Goal: Information Seeking & Learning: Find specific fact

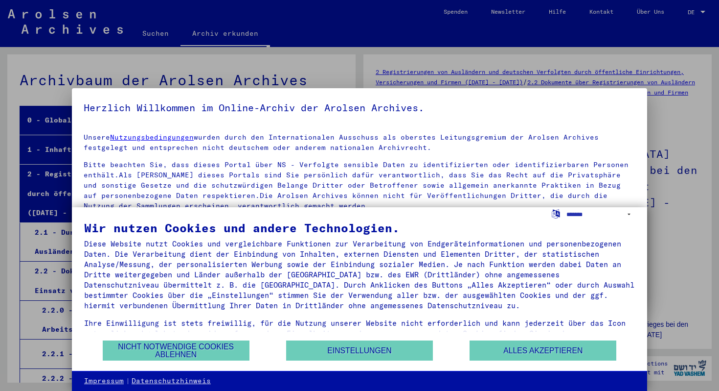
scroll to position [2833, 0]
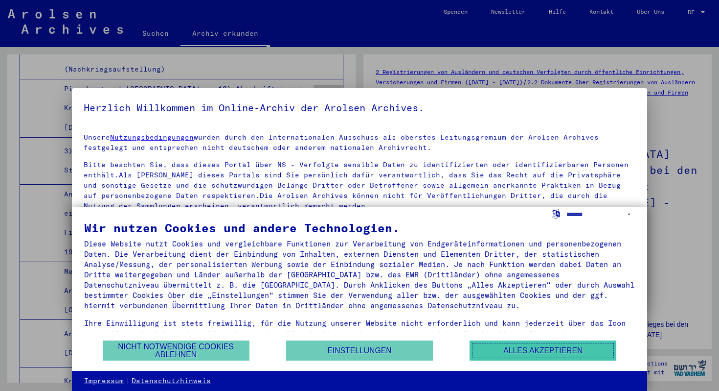
click at [510, 359] on button "Alles akzeptieren" at bounding box center [543, 350] width 147 height 20
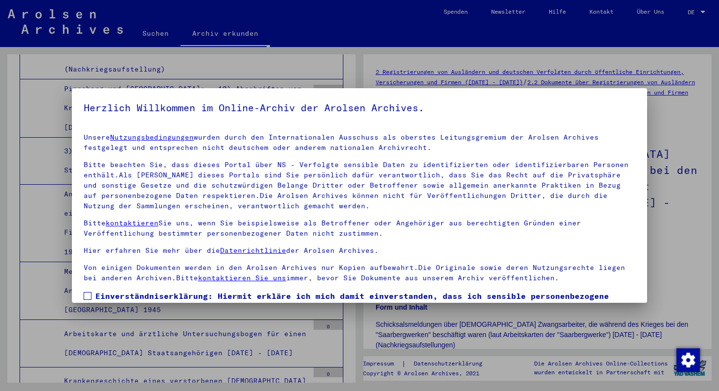
scroll to position [69, 0]
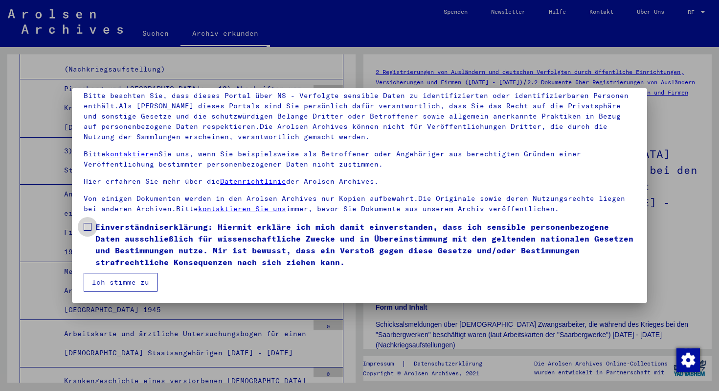
click at [85, 229] on span at bounding box center [88, 227] width 8 height 8
click at [98, 290] on button "Ich stimme zu" at bounding box center [121, 282] width 74 height 19
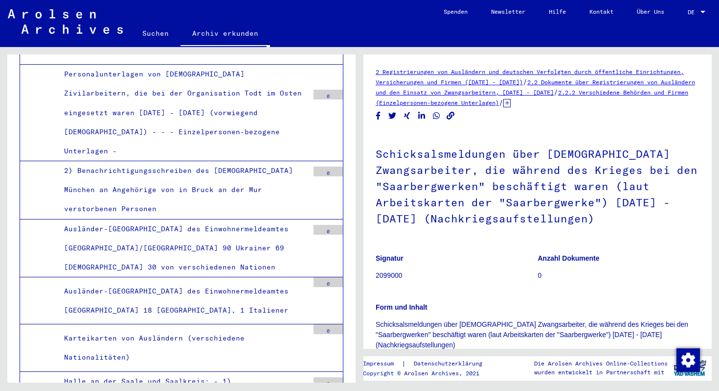
scroll to position [1234, 0]
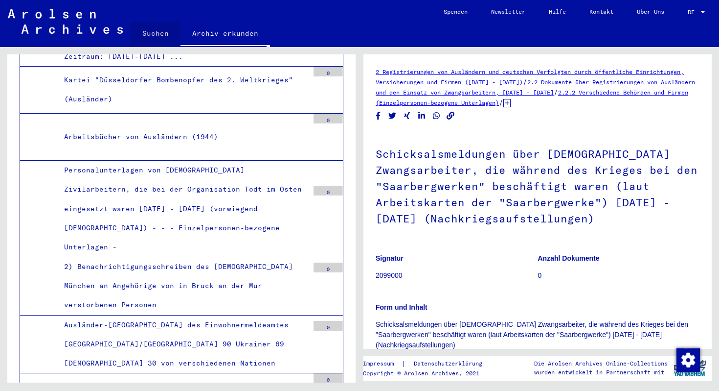
click at [154, 36] on link "Suchen" at bounding box center [156, 33] width 50 height 23
click at [157, 33] on link "Suchen" at bounding box center [156, 34] width 50 height 25
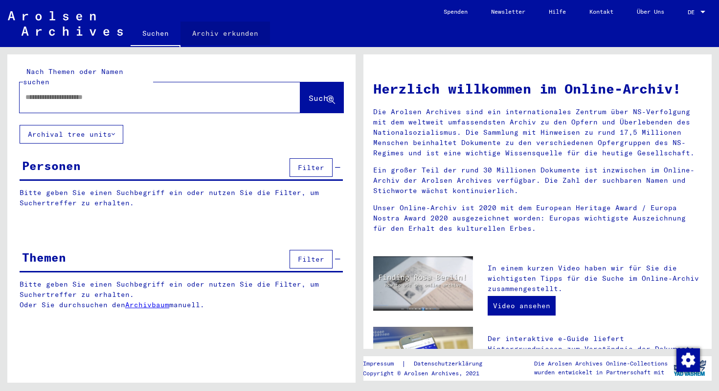
click at [226, 32] on link "Archiv erkunden" at bounding box center [226, 33] width 90 height 23
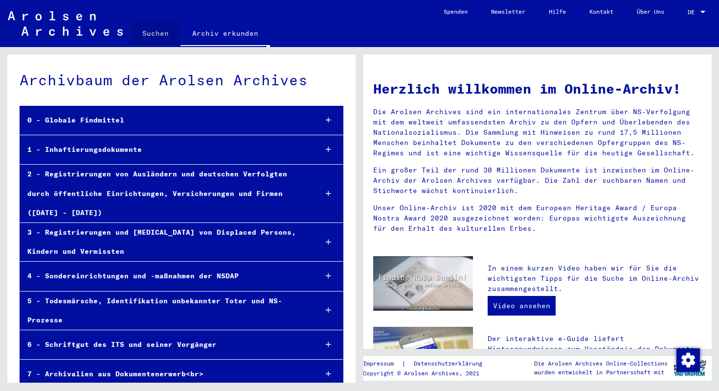
click at [167, 41] on link "Suchen" at bounding box center [156, 33] width 50 height 23
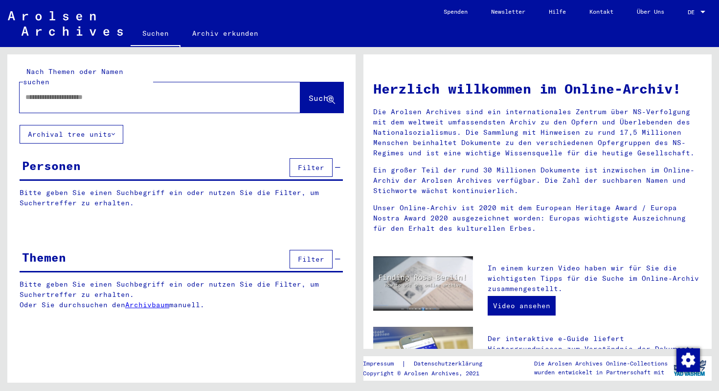
click at [174, 92] on input "text" at bounding box center [148, 97] width 246 height 10
click at [309, 93] on span "Suche" at bounding box center [321, 98] width 24 height 10
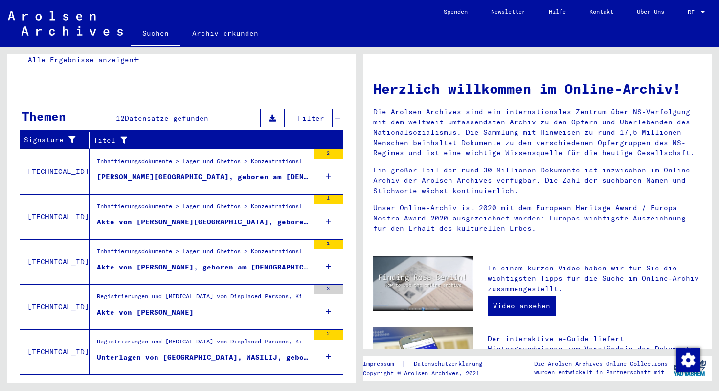
scroll to position [294, 0]
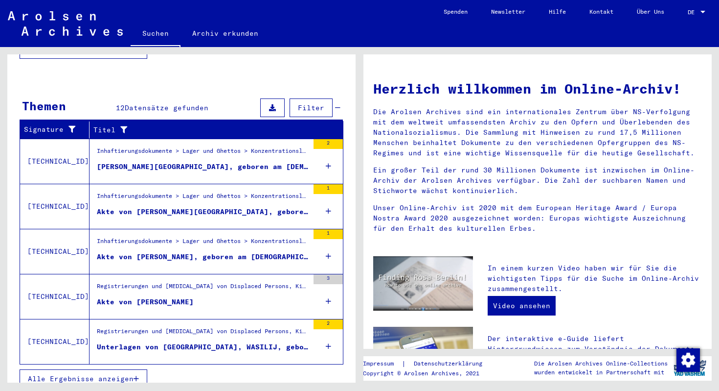
drag, startPoint x: 127, startPoint y: 366, endPoint x: 111, endPoint y: 224, distance: 143.3
click at [111, 224] on div "Signature Titel [TECHNICAL_ID] Inhaftierungsdokumente > Lager und Ghettos > Kon…" at bounding box center [181, 257] width 325 height 272
click at [126, 161] on div "[PERSON_NAME][GEOGRAPHIC_DATA], geboren am [DEMOGRAPHIC_DATA], geboren in [GEOG…" at bounding box center [203, 166] width 212 height 10
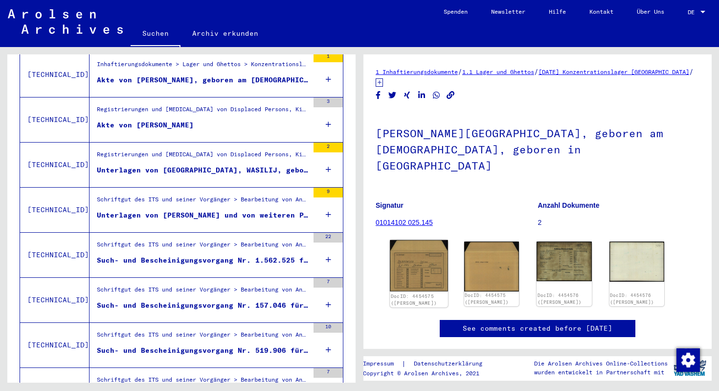
click at [412, 255] on img at bounding box center [419, 265] width 58 height 51
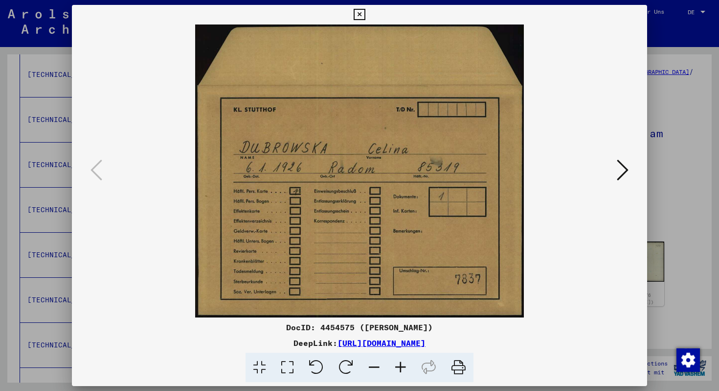
click at [695, 165] on div at bounding box center [359, 195] width 719 height 391
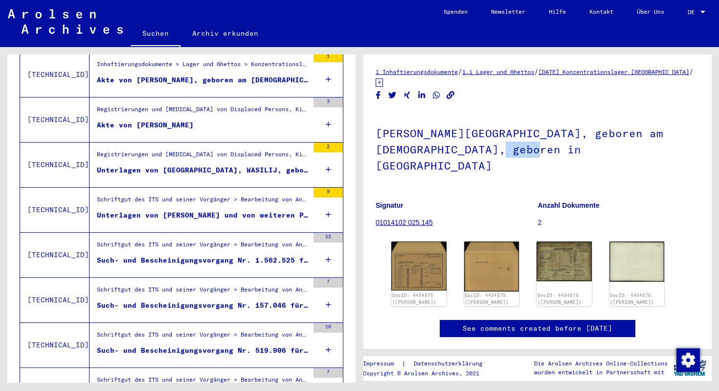
drag, startPoint x: 530, startPoint y: 149, endPoint x: 568, endPoint y: 152, distance: 38.8
click at [568, 152] on h1 "[PERSON_NAME][GEOGRAPHIC_DATA], geboren am [DEMOGRAPHIC_DATA], geboren in [GEOG…" at bounding box center [538, 148] width 324 height 75
drag, startPoint x: 568, startPoint y: 152, endPoint x: 530, endPoint y: 149, distance: 38.8
click at [530, 149] on h1 "[PERSON_NAME][GEOGRAPHIC_DATA], geboren am [DEMOGRAPHIC_DATA], geboren in [GEOG…" at bounding box center [538, 148] width 324 height 75
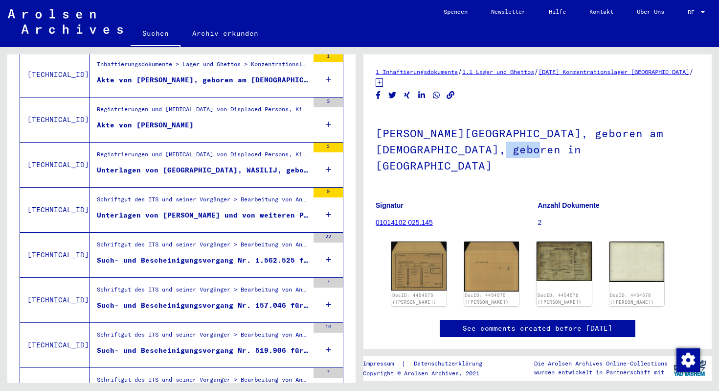
copy h1 "Radom"
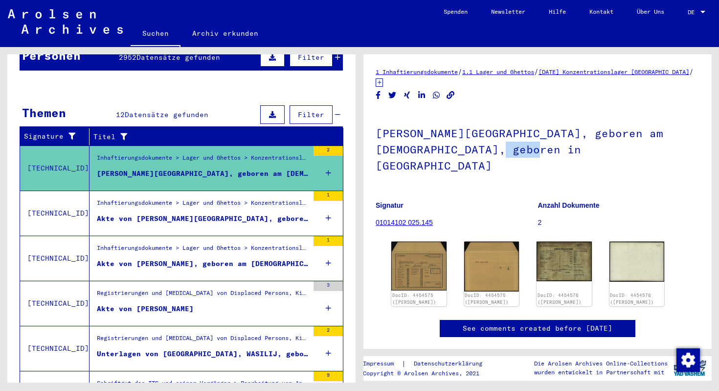
scroll to position [97, 0]
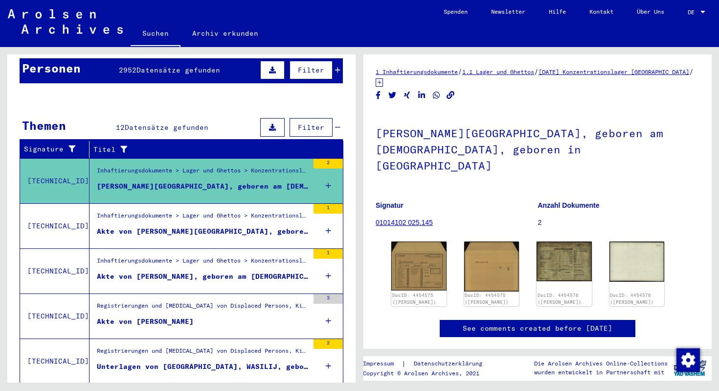
click at [145, 226] on div "Akte von [PERSON_NAME][GEOGRAPHIC_DATA], geboren am [DEMOGRAPHIC_DATA]" at bounding box center [203, 231] width 212 height 10
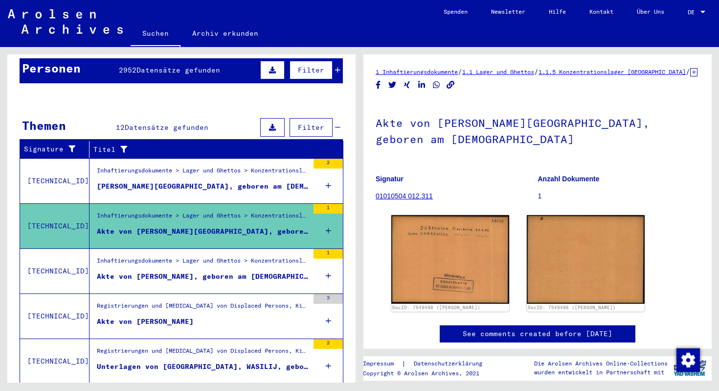
click at [162, 257] on div "Inhaftierungsdokumente > Lager und Ghettos > Konzentrationslager [GEOGRAPHIC_DA…" at bounding box center [203, 263] width 212 height 14
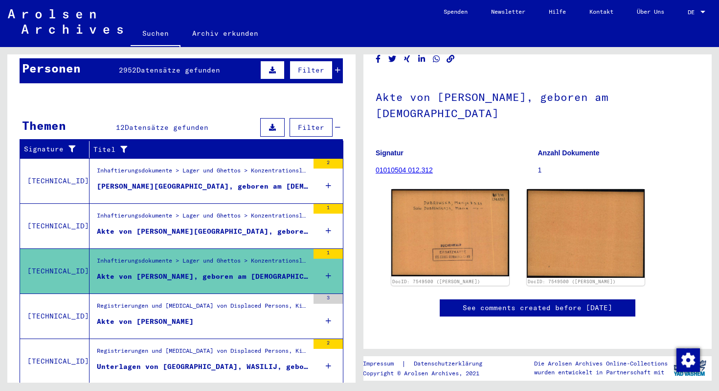
scroll to position [32, 0]
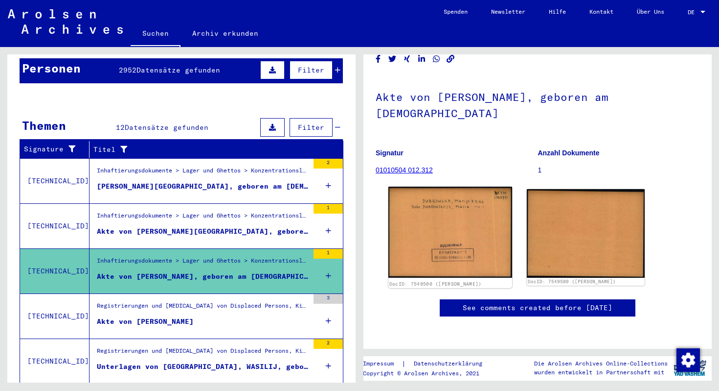
click at [433, 255] on img at bounding box center [451, 231] width 124 height 91
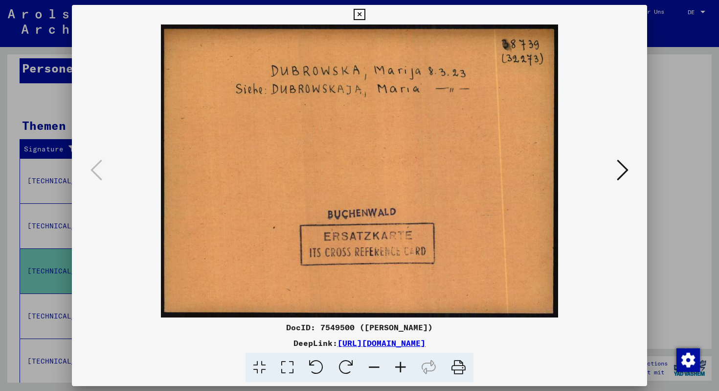
click at [614, 193] on div at bounding box center [360, 170] width 576 height 293
click at [617, 172] on button at bounding box center [623, 171] width 18 height 28
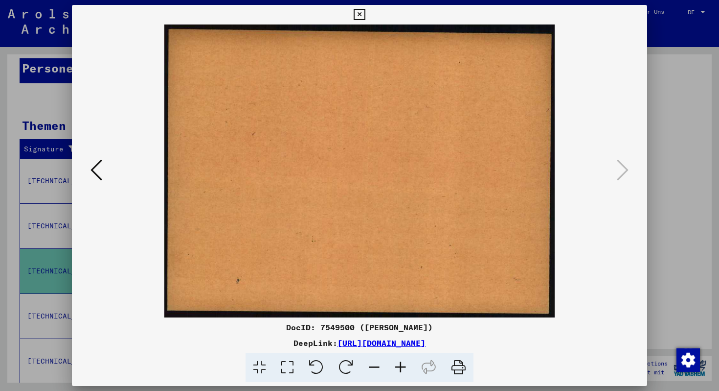
click at [357, 14] on icon at bounding box center [359, 15] width 11 height 12
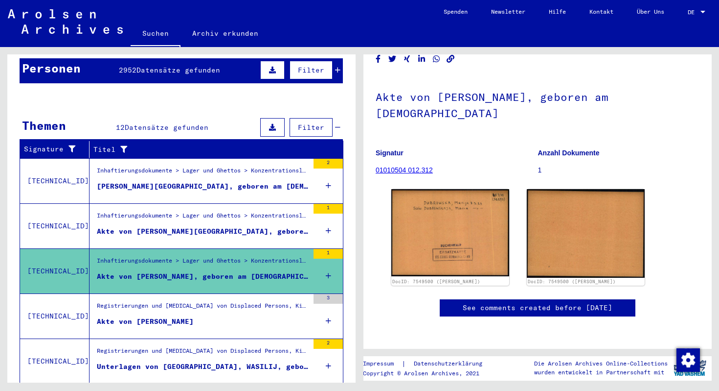
scroll to position [0, 0]
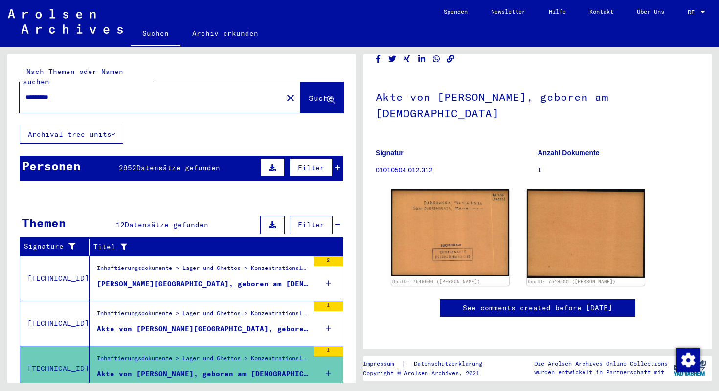
click at [77, 92] on input "*********" at bounding box center [151, 97] width 252 height 10
type input "**********"
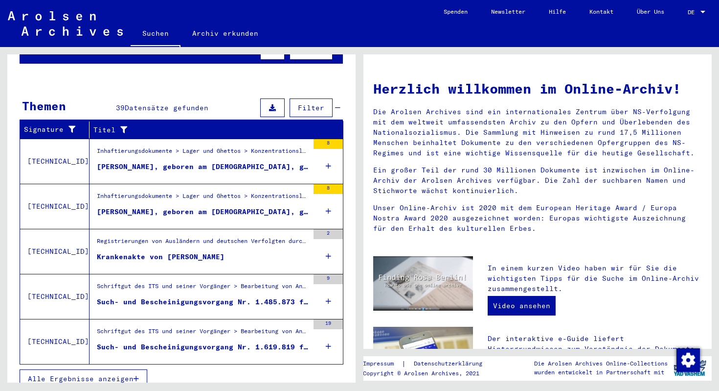
scroll to position [115, 0]
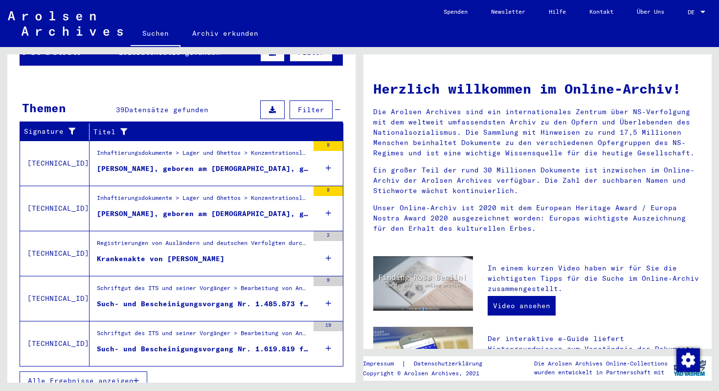
click at [165, 195] on div "Inhaftierungsdokumente > Lager und Ghettos > Konzentrationslager [GEOGRAPHIC_DA…" at bounding box center [203, 200] width 212 height 14
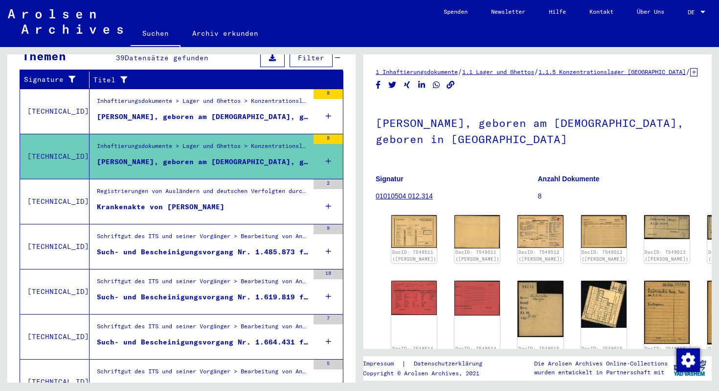
scroll to position [170, 0]
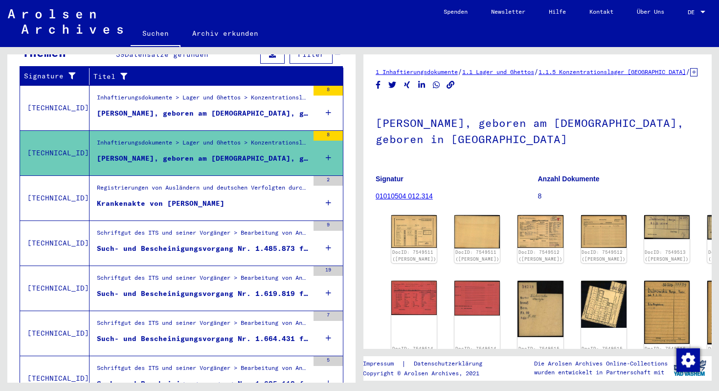
click at [165, 198] on div "Krankenakte von [PERSON_NAME]" at bounding box center [161, 203] width 128 height 10
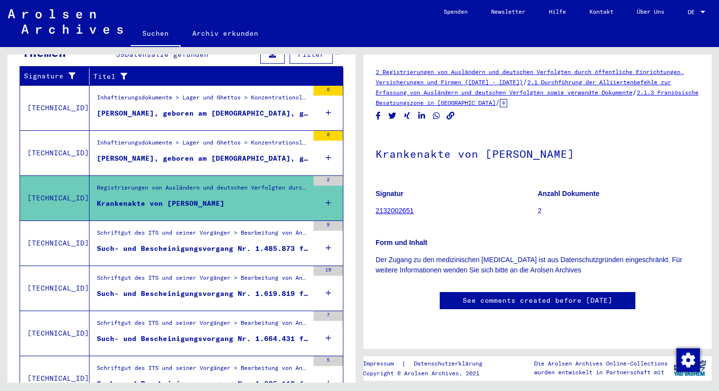
scroll to position [74, 0]
click at [229, 243] on div "Such- und Bescheinigungsvorgang Nr. 1.485.873 für [PERSON_NAME] geboren [DEMOGR…" at bounding box center [203, 248] width 212 height 10
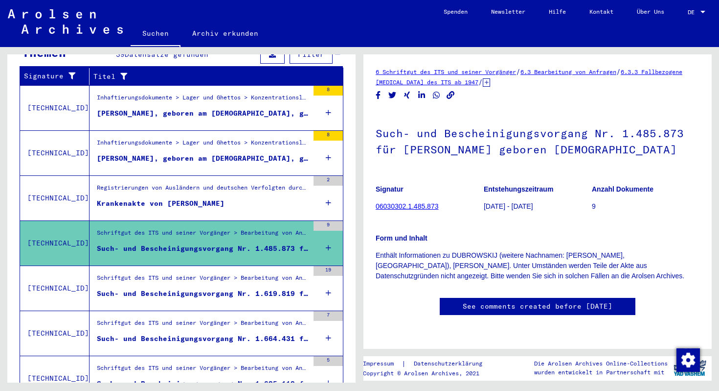
click at [224, 288] on div "Such- und Bescheinigungsvorgang Nr. 1.619.819 für [PERSON_NAME] geboren [DEMOGR…" at bounding box center [203, 293] width 212 height 10
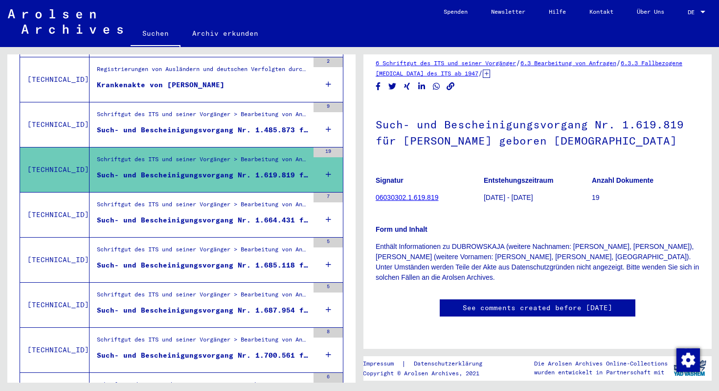
scroll to position [292, 0]
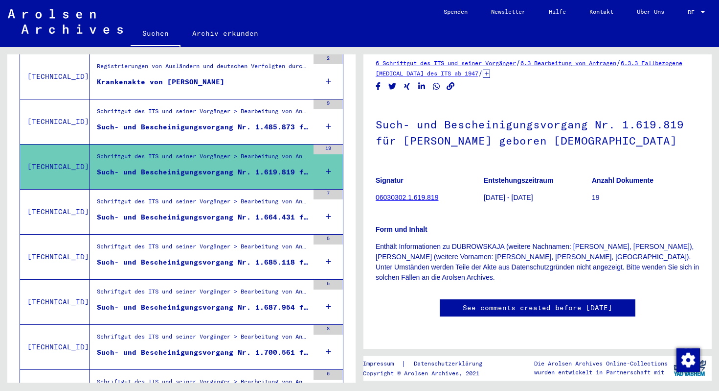
click at [217, 197] on div "Schriftgut des ITS und seiner Vorgänger > Bearbeitung von Anfragen > Fallbezoge…" at bounding box center [203, 204] width 212 height 14
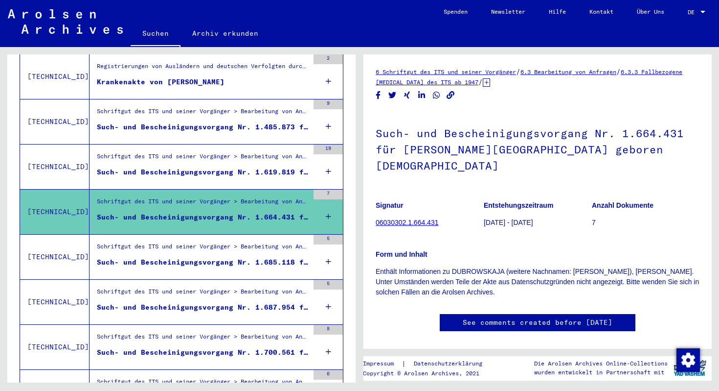
click at [228, 257] on div "Such- und Bescheinigungsvorgang Nr. 1.685.118 für [PERSON_NAME][GEOGRAPHIC_DATA…" at bounding box center [203, 262] width 212 height 10
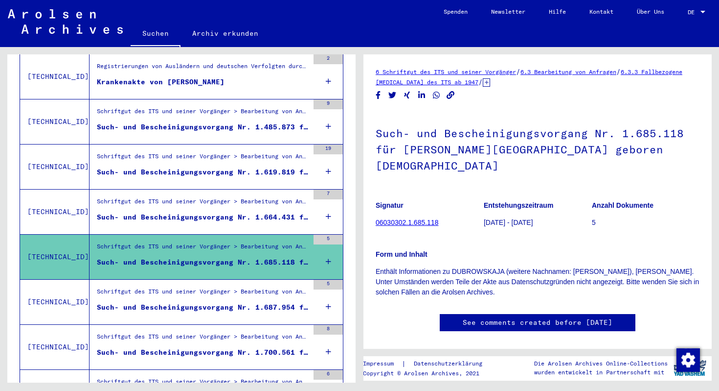
click at [248, 290] on figure "Schriftgut des ITS und seiner Vorgänger > Bearbeitung von Anfragen > Fallbezoge…" at bounding box center [203, 294] width 212 height 15
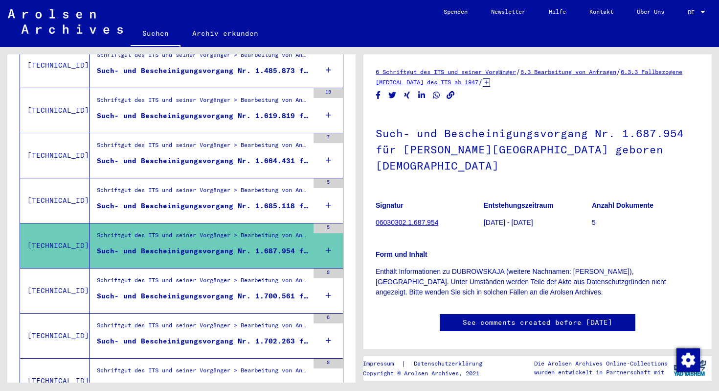
scroll to position [397, 0]
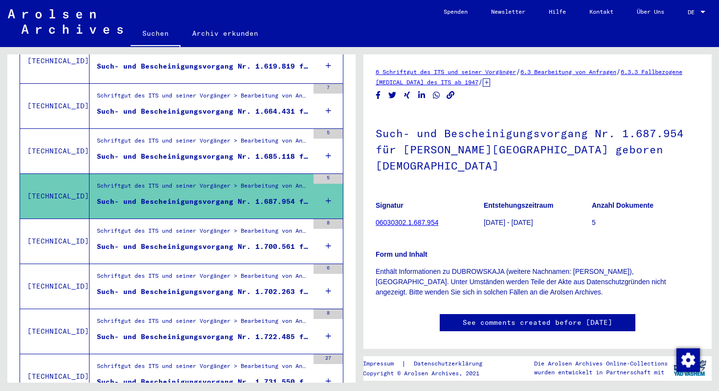
click at [234, 245] on figure "Such- und Bescheinigungsvorgang Nr. 1.700.561 für [PERSON_NAME] geboren [DEMOGR…" at bounding box center [203, 248] width 212 height 15
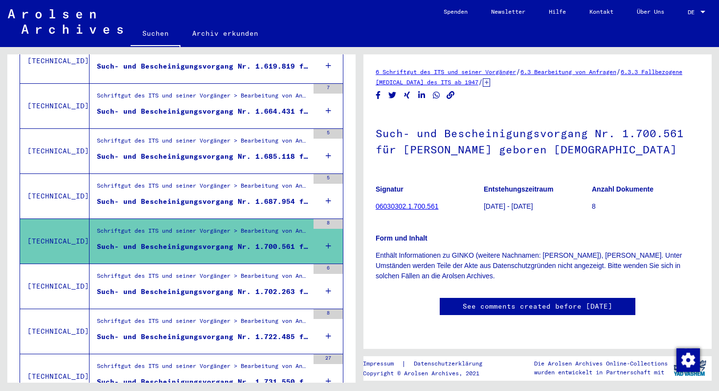
click at [216, 196] on div "Such- und Bescheinigungsvorgang Nr. 1.687.954 für [PERSON_NAME][GEOGRAPHIC_DATA…" at bounding box center [203, 201] width 212 height 10
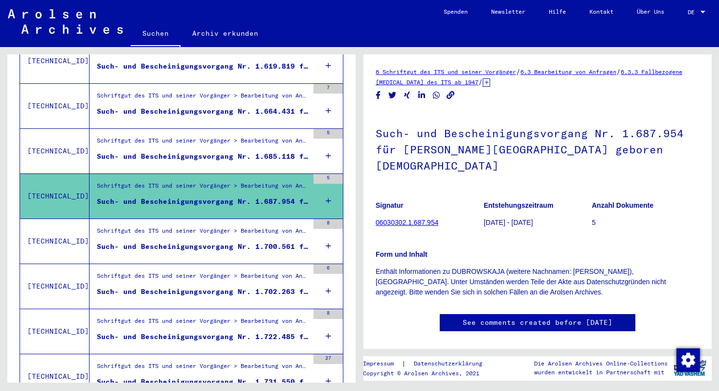
click at [225, 241] on div "Such- und Bescheinigungsvorgang Nr. 1.700.561 für [PERSON_NAME] geboren [DEMOGR…" at bounding box center [203, 246] width 212 height 10
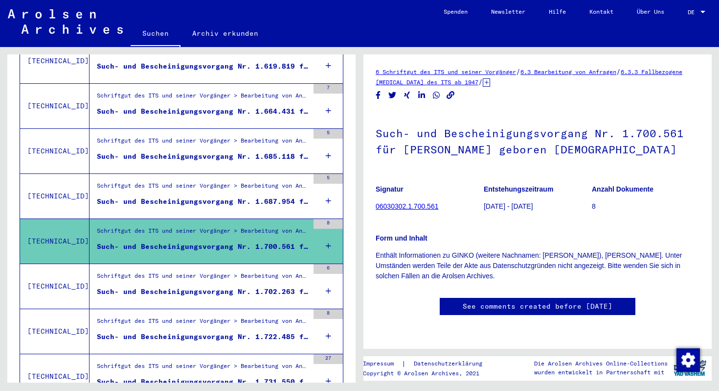
click at [208, 275] on mat-grid-list "Schriftgut des ITS und seiner Vorgänger > Bearbeitung von Anfragen > Fallbezoge…" at bounding box center [203, 286] width 212 height 30
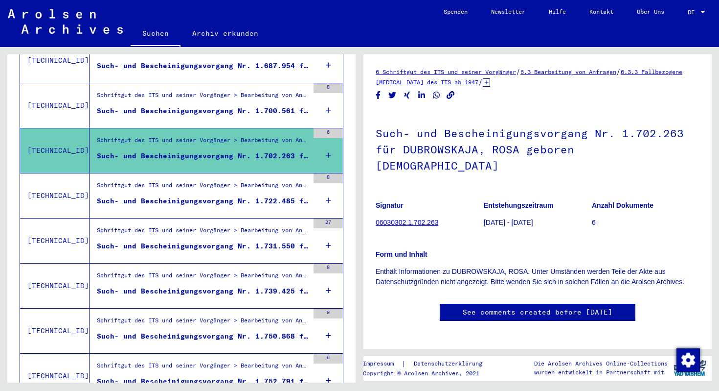
click at [203, 196] on div "Such- und Bescheinigungsvorgang Nr. 1.722.485 für [PERSON_NAME][GEOGRAPHIC_DATA…" at bounding box center [203, 201] width 212 height 10
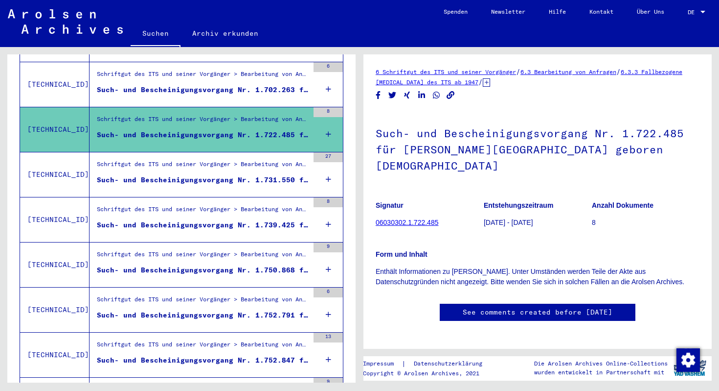
click at [201, 176] on figure "Such- und Bescheinigungsvorgang Nr. 1.731.550 für [PERSON_NAME] geboren [DEMOGR…" at bounding box center [203, 182] width 212 height 15
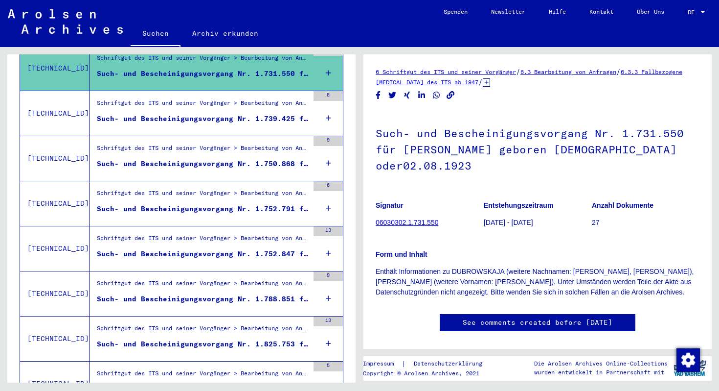
click at [204, 98] on div "Schriftgut des ITS und seiner Vorgänger > Bearbeitung von Anfragen > Fallbezoge…" at bounding box center [203, 105] width 212 height 14
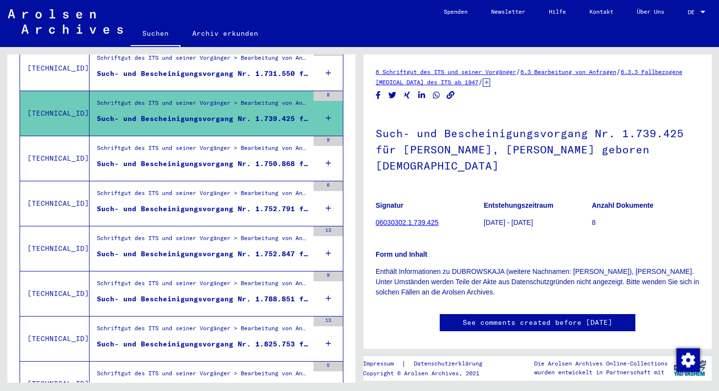
click at [490, 71] on link "6 Schriftgut des ITS und seiner Vorgänger" at bounding box center [446, 71] width 140 height 7
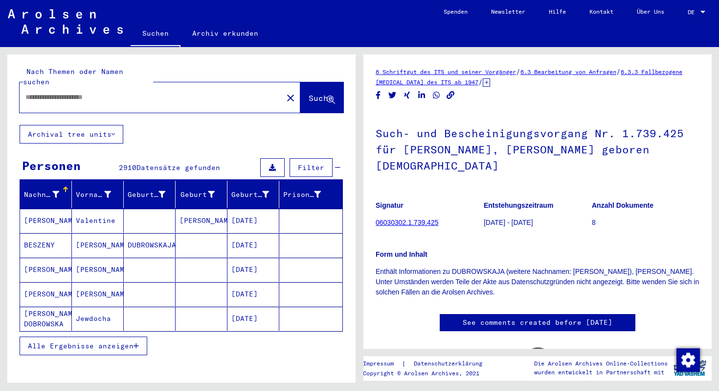
type input "*******"
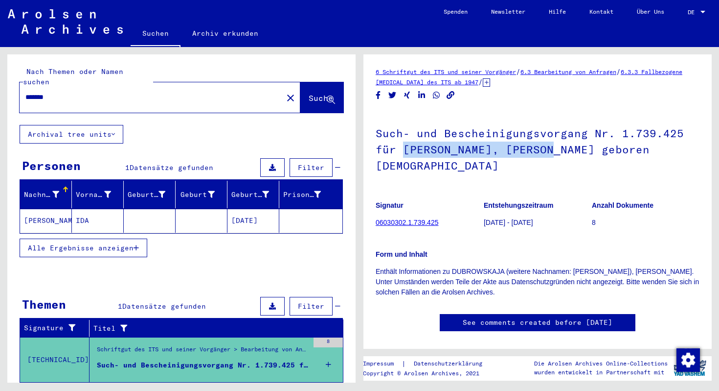
drag, startPoint x: 404, startPoint y: 148, endPoint x: 552, endPoint y: 152, distance: 147.3
click at [552, 151] on h1 "Such- und Bescheinigungsvorgang Nr. 1.739.425 für [PERSON_NAME], [PERSON_NAME] …" at bounding box center [538, 148] width 324 height 75
copy h1 "DUBROWSKAJA, [PERSON_NAME]"
click at [239, 92] on input "*******" at bounding box center [151, 97] width 252 height 10
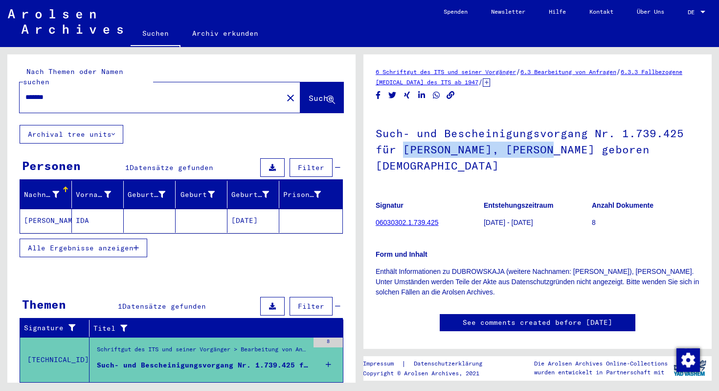
drag, startPoint x: 404, startPoint y: 149, endPoint x: 548, endPoint y: 150, distance: 144.4
click at [548, 150] on h1 "Such- und Bescheinigungsvorgang Nr. 1.739.425 für [PERSON_NAME], [PERSON_NAME] …" at bounding box center [538, 148] width 324 height 75
copy h1 "DUBROWSKAJA, [PERSON_NAME]"
click at [285, 92] on mat-icon "close" at bounding box center [291, 98] width 12 height 12
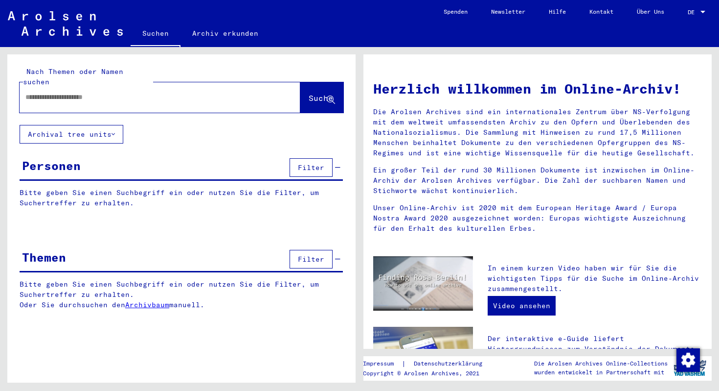
click at [159, 92] on input "text" at bounding box center [148, 97] width 246 height 10
paste input "**********"
type input "**********"
click at [310, 93] on span "Suche" at bounding box center [321, 98] width 24 height 10
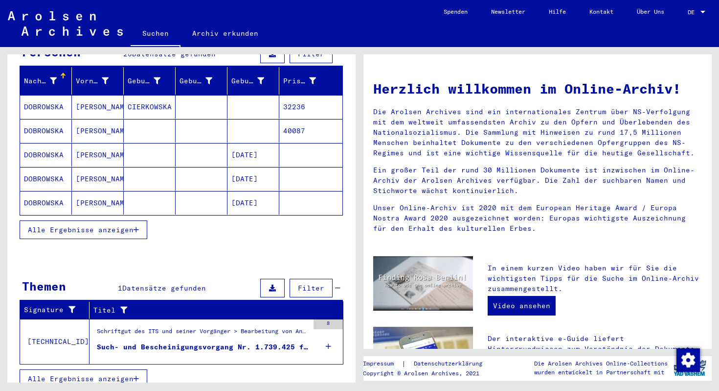
scroll to position [109, 0]
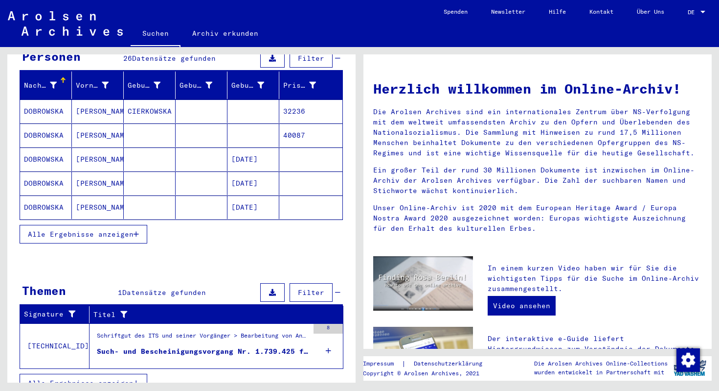
click at [90, 230] on span "Alle Ergebnisse anzeigen" at bounding box center [81, 234] width 106 height 9
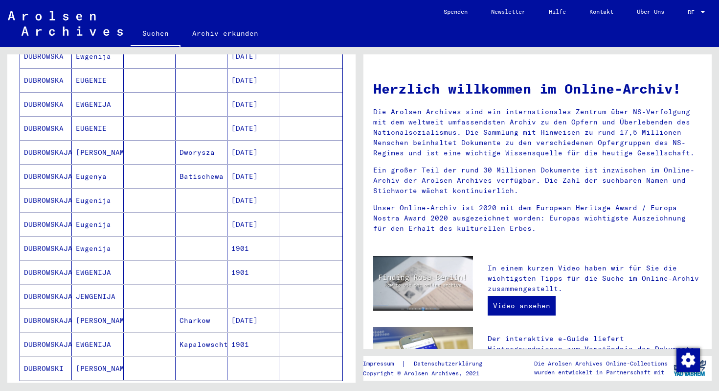
scroll to position [440, 0]
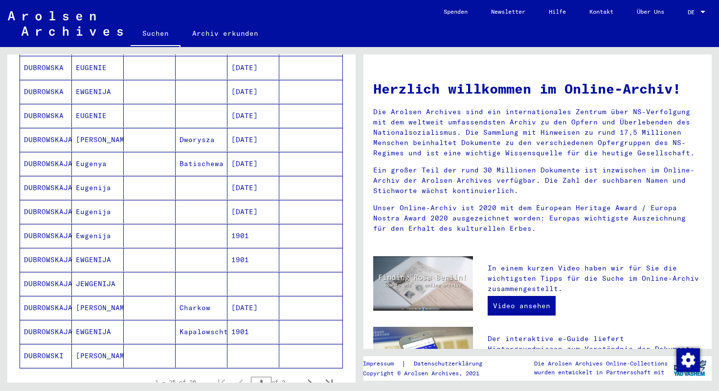
click at [57, 300] on mat-cell "DUBROWSKAJA" at bounding box center [46, 307] width 52 height 23
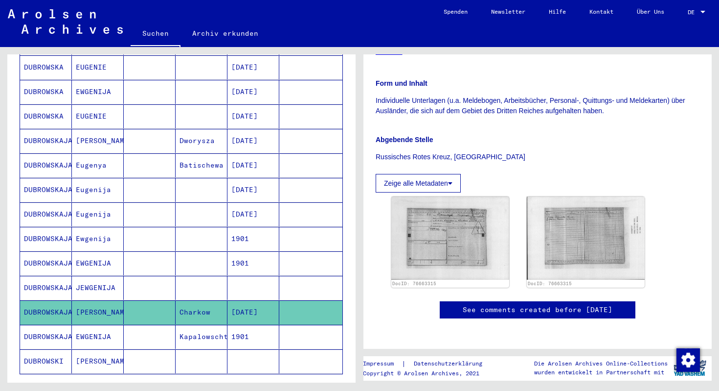
scroll to position [289, 0]
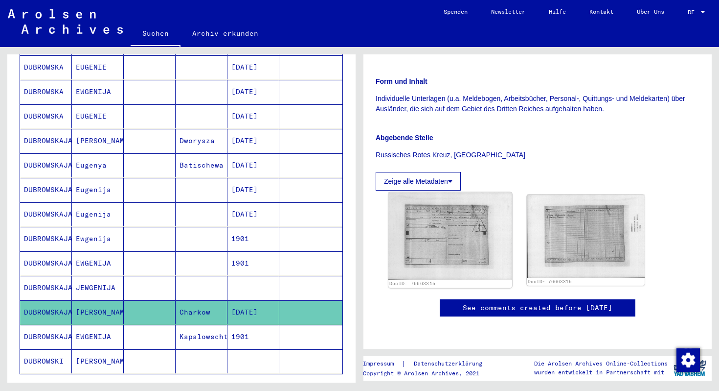
click at [437, 192] on img at bounding box center [451, 235] width 124 height 87
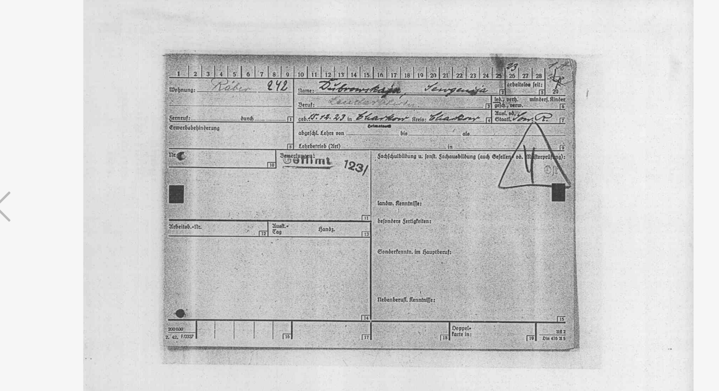
drag, startPoint x: 386, startPoint y: 150, endPoint x: 394, endPoint y: 158, distance: 11.4
click at [392, 156] on img at bounding box center [359, 170] width 509 height 293
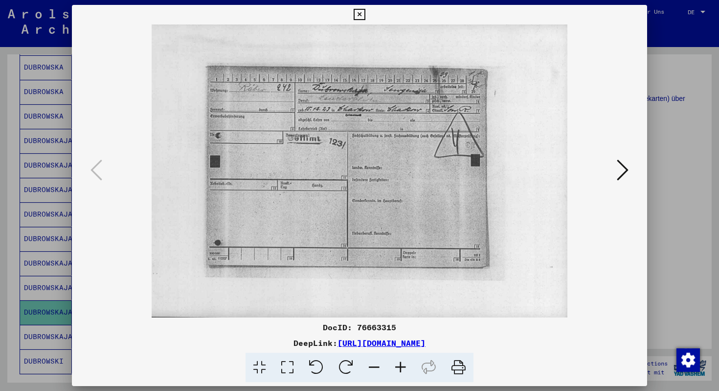
click at [621, 161] on icon at bounding box center [623, 169] width 12 height 23
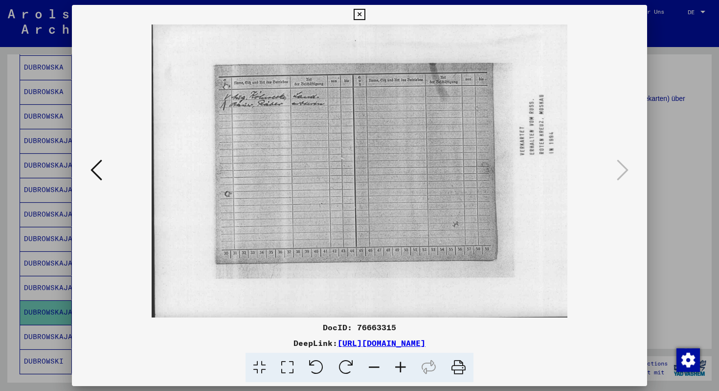
click at [360, 14] on icon at bounding box center [359, 15] width 11 height 12
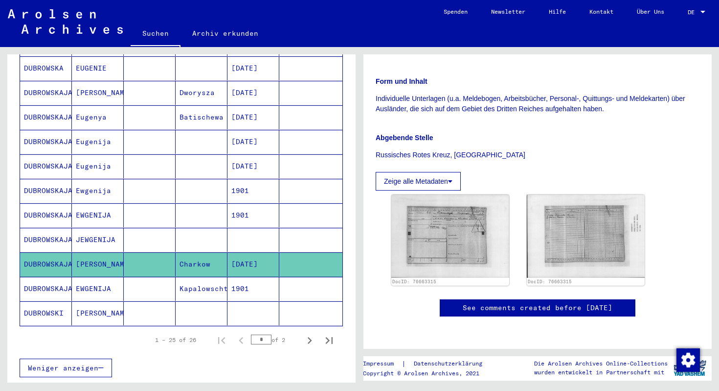
scroll to position [496, 0]
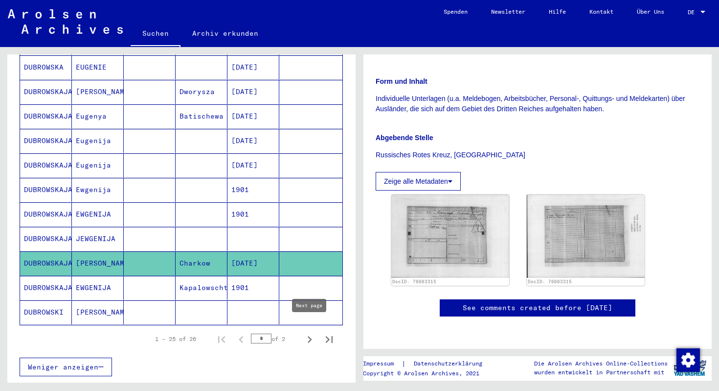
click at [310, 335] on icon "Next page" at bounding box center [310, 339] width 14 height 14
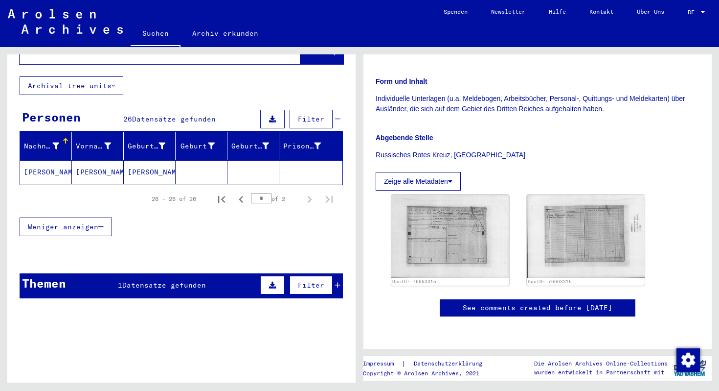
scroll to position [38, 0]
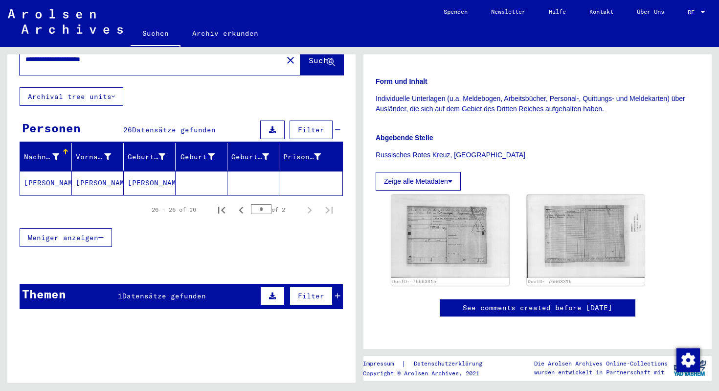
click at [34, 171] on mat-cell "[PERSON_NAME]" at bounding box center [46, 183] width 52 height 24
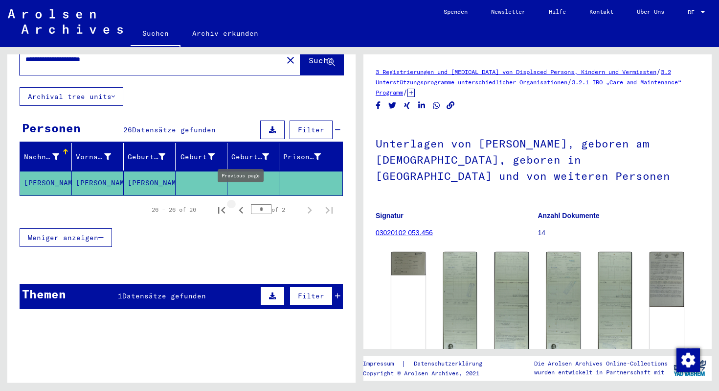
click at [238, 203] on icon "Previous page" at bounding box center [241, 210] width 14 height 14
type input "*"
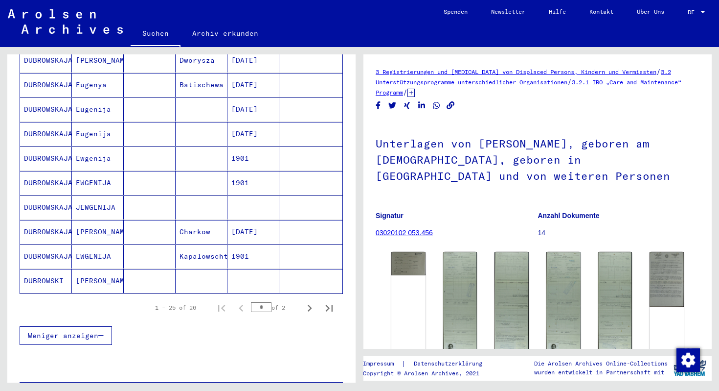
scroll to position [528, 0]
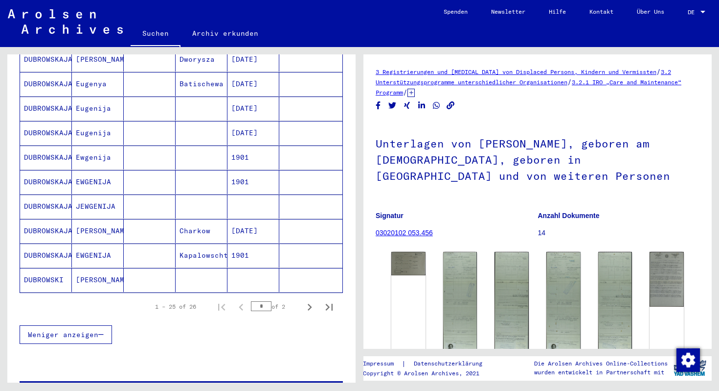
click at [45, 221] on mat-cell "DUBROWSKAJA" at bounding box center [46, 231] width 52 height 24
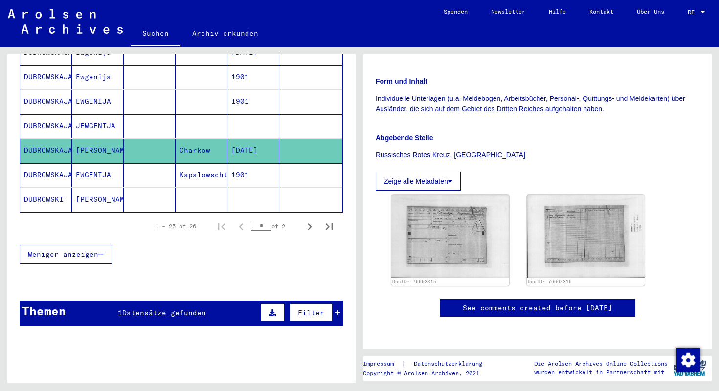
scroll to position [625, 0]
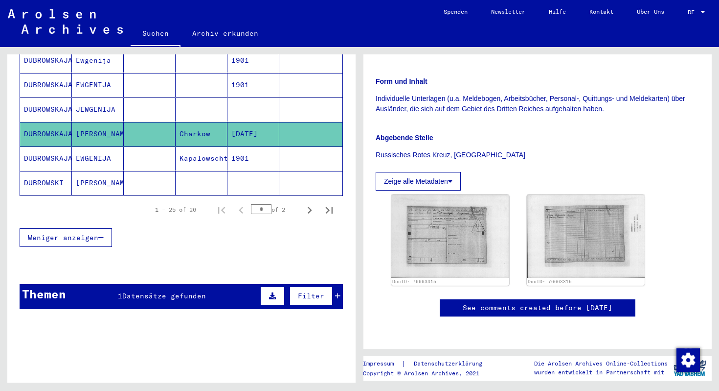
click at [209, 287] on div "Themen 1 Datensätze gefunden Filter" at bounding box center [181, 296] width 323 height 25
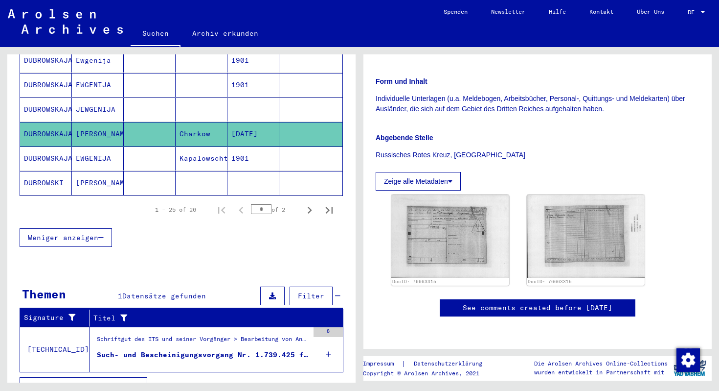
scroll to position [633, 0]
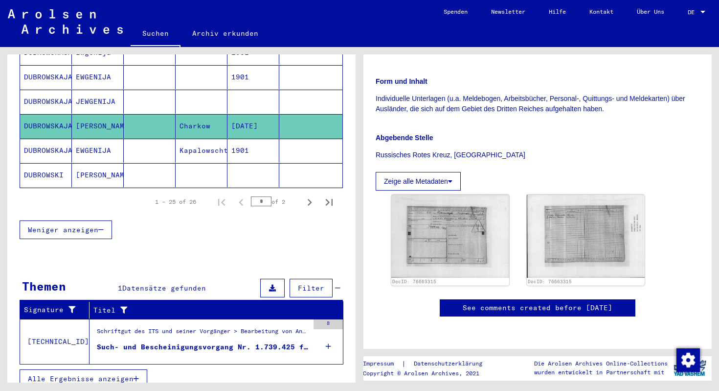
click at [158, 342] on div "Such- und Bescheinigungsvorgang Nr. 1.739.425 für [PERSON_NAME], [PERSON_NAME] …" at bounding box center [203, 347] width 212 height 10
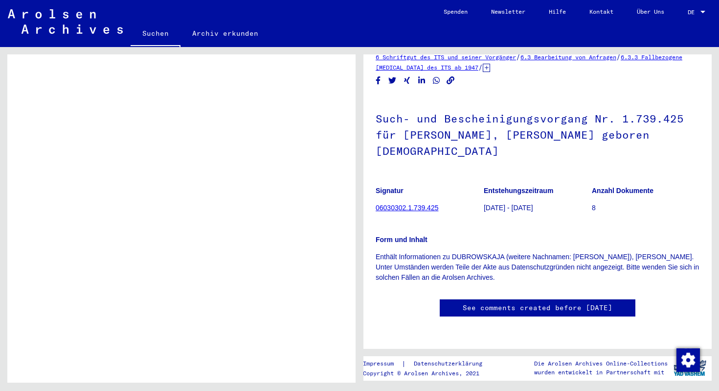
scroll to position [139, 0]
click at [151, 35] on link "Suchen" at bounding box center [156, 34] width 50 height 25
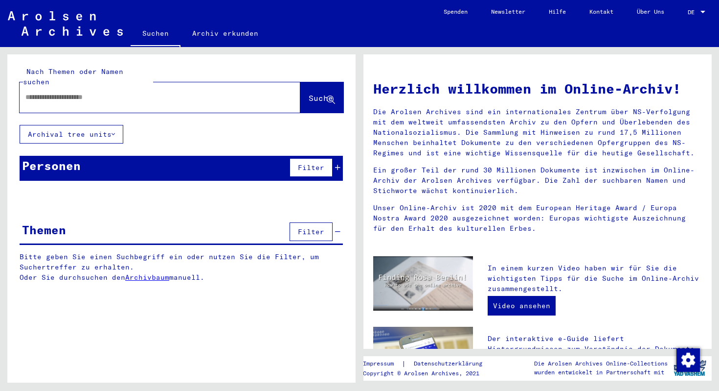
click at [83, 96] on div at bounding box center [146, 97] width 252 height 22
click at [82, 92] on input "text" at bounding box center [148, 97] width 246 height 10
type input "**********"
click at [318, 94] on button "Suche" at bounding box center [321, 97] width 43 height 30
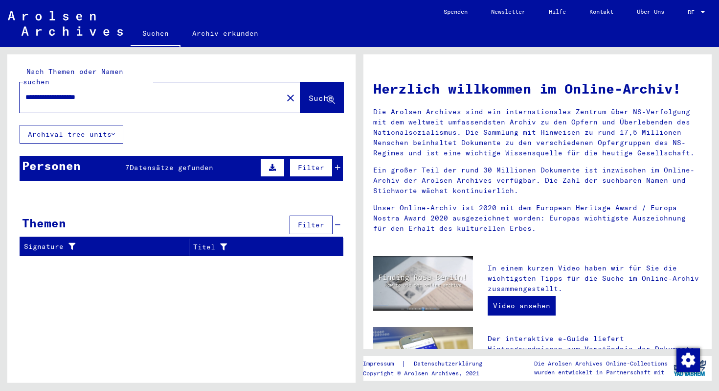
click at [175, 163] on div "Personen 7 Datensätze gefunden Filter" at bounding box center [181, 168] width 323 height 25
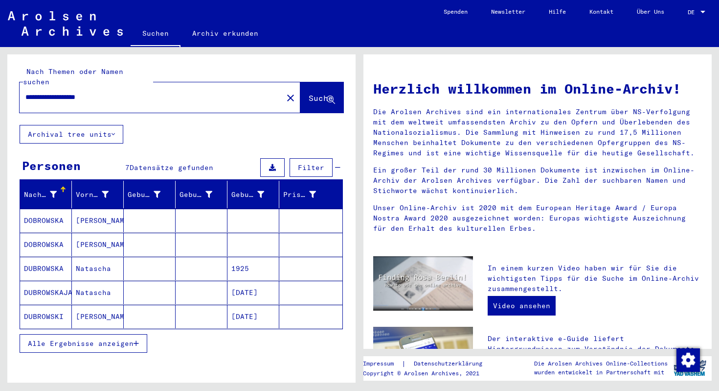
click at [37, 260] on mat-cell "DUBROWSKA" at bounding box center [46, 267] width 52 height 23
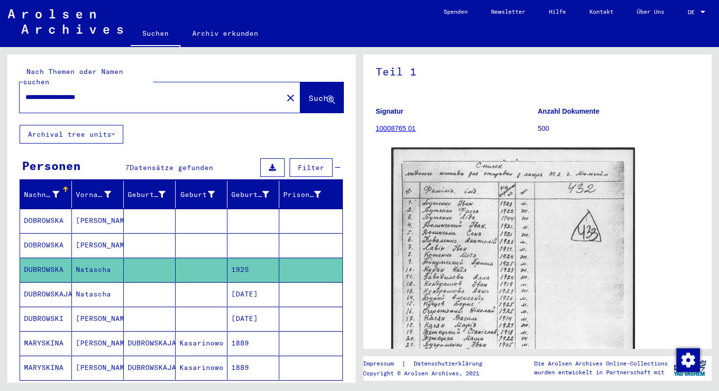
scroll to position [72, 0]
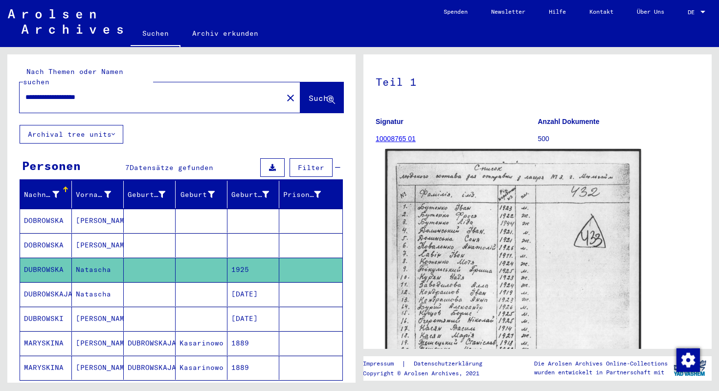
click at [444, 233] on img at bounding box center [514, 330] width 256 height 362
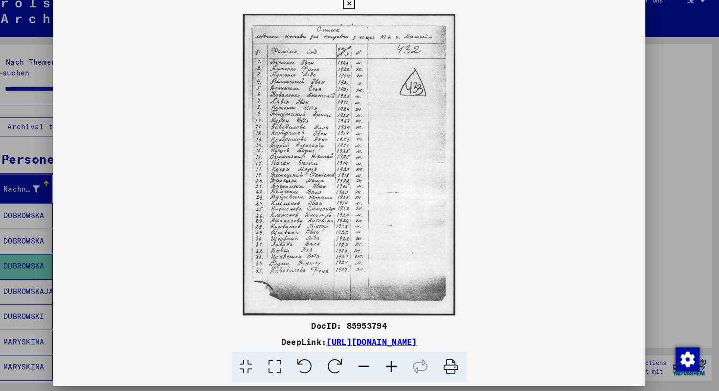
scroll to position [0, 0]
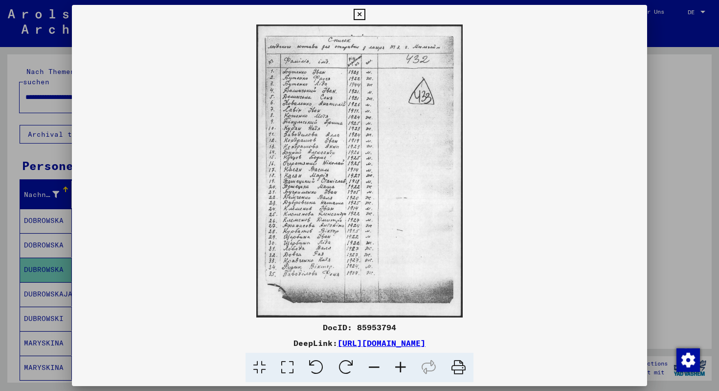
click at [356, 13] on icon at bounding box center [359, 15] width 11 height 12
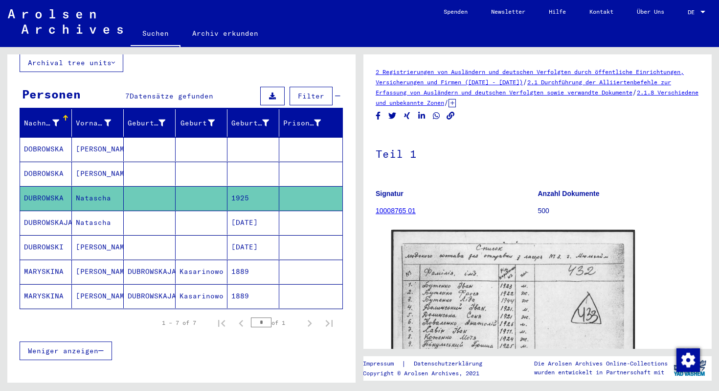
scroll to position [77, 0]
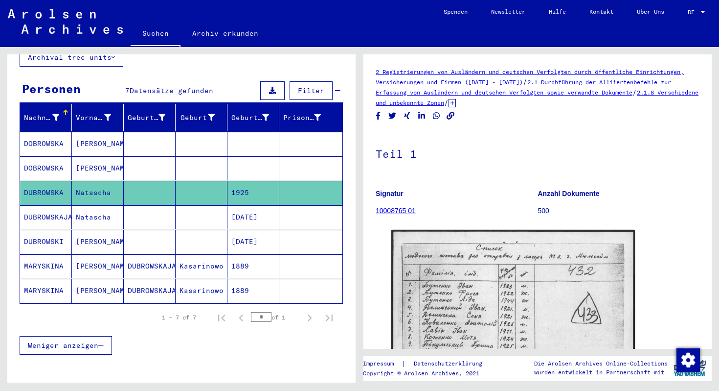
click at [396, 209] on link "10008765 01" at bounding box center [396, 211] width 40 height 8
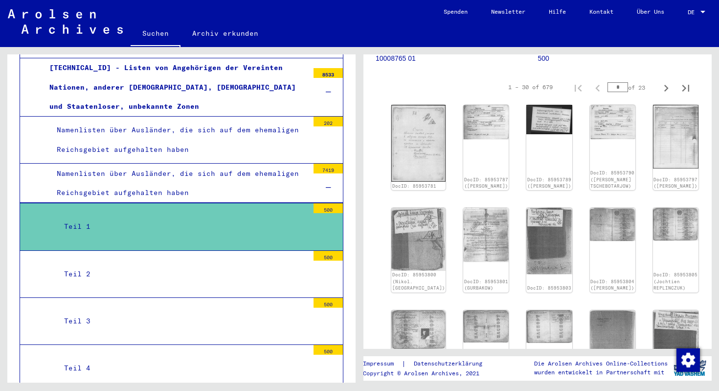
scroll to position [158, 0]
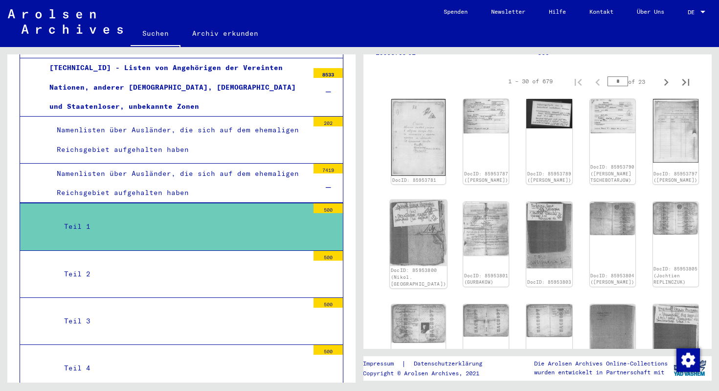
click at [404, 216] on img at bounding box center [418, 233] width 57 height 66
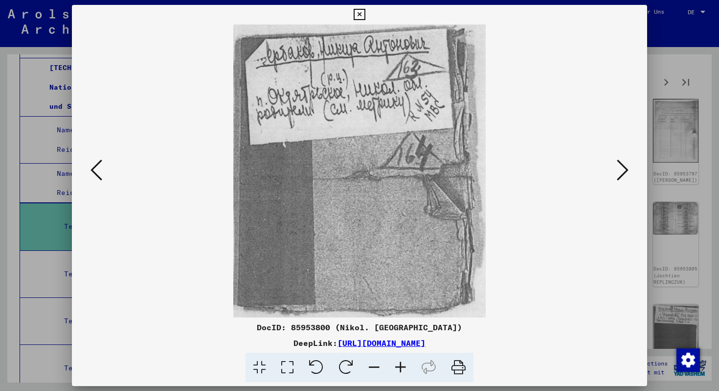
click at [618, 170] on icon at bounding box center [623, 169] width 12 height 23
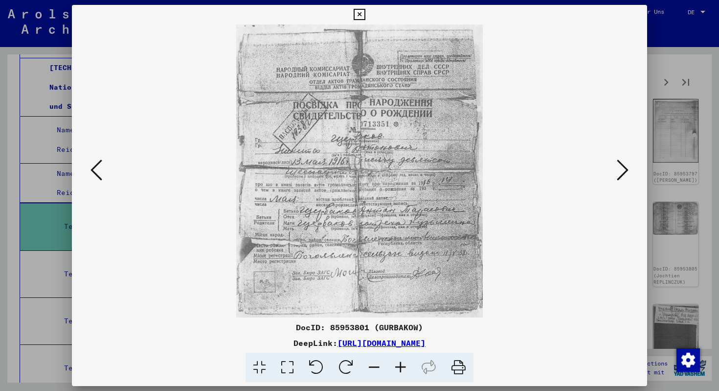
click at [618, 170] on icon at bounding box center [623, 169] width 12 height 23
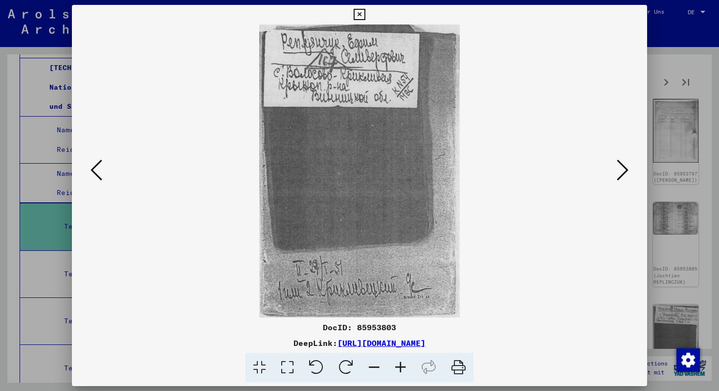
click at [618, 170] on icon at bounding box center [623, 169] width 12 height 23
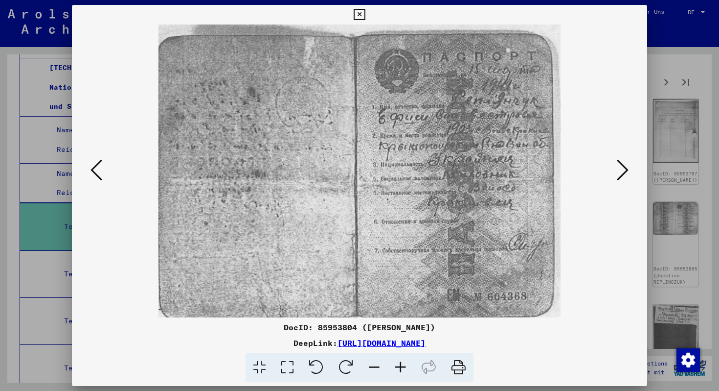
click at [618, 170] on icon at bounding box center [623, 169] width 12 height 23
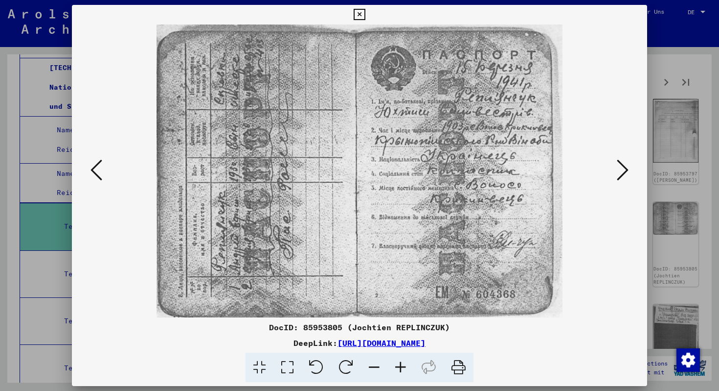
click at [618, 170] on icon at bounding box center [623, 169] width 12 height 23
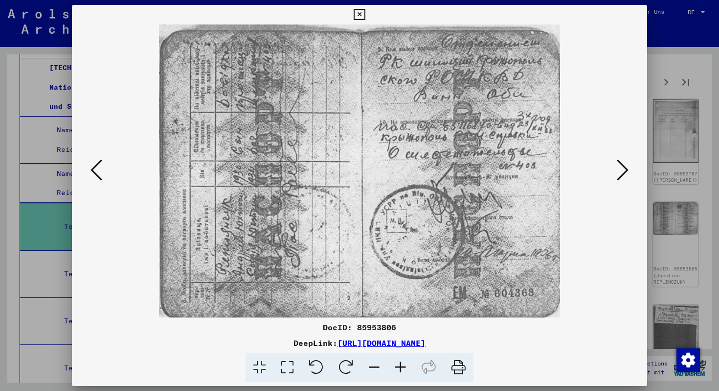
click at [618, 170] on icon at bounding box center [623, 169] width 12 height 23
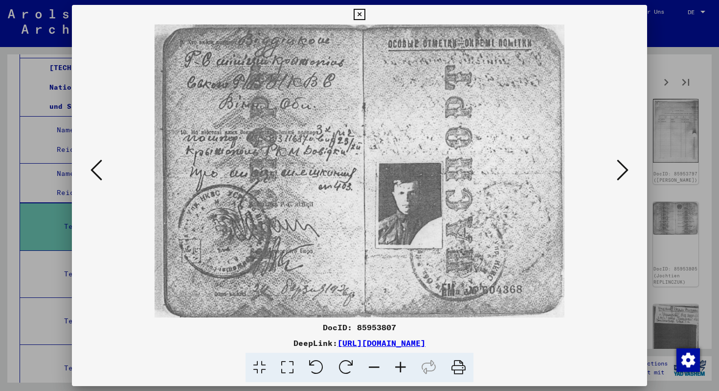
click at [360, 13] on icon at bounding box center [359, 15] width 11 height 12
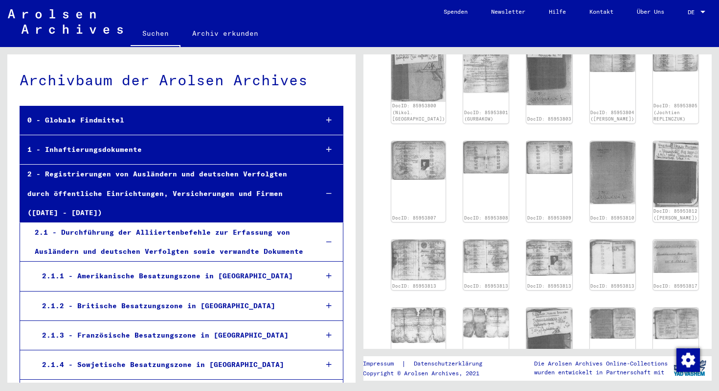
scroll to position [0, 0]
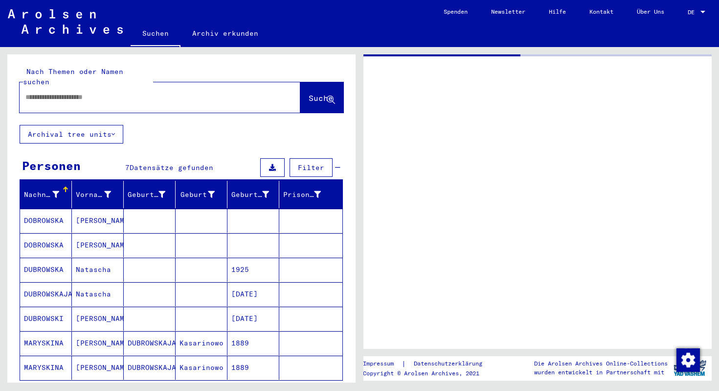
type input "********"
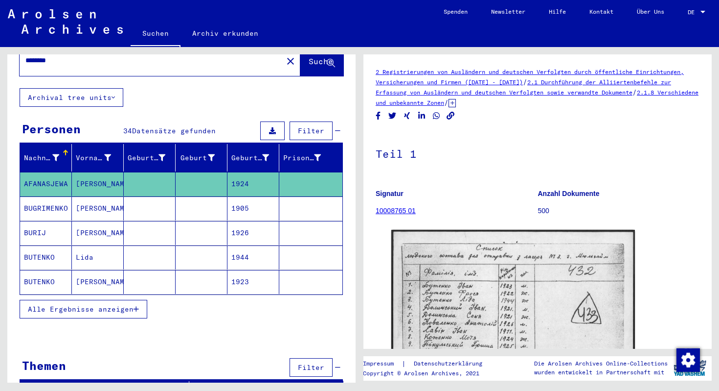
scroll to position [43, 0]
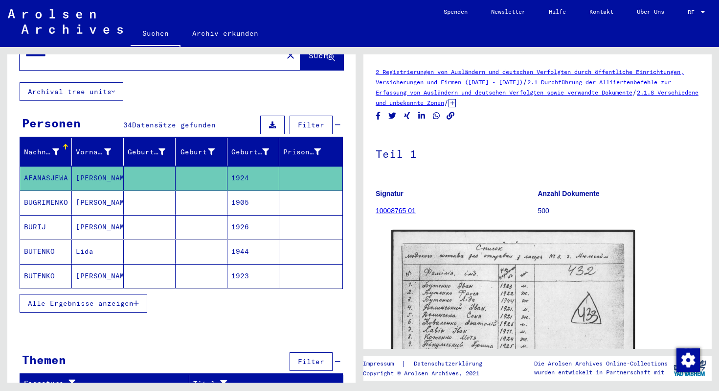
click at [120, 299] on span "Alle Ergebnisse anzeigen" at bounding box center [81, 303] width 106 height 9
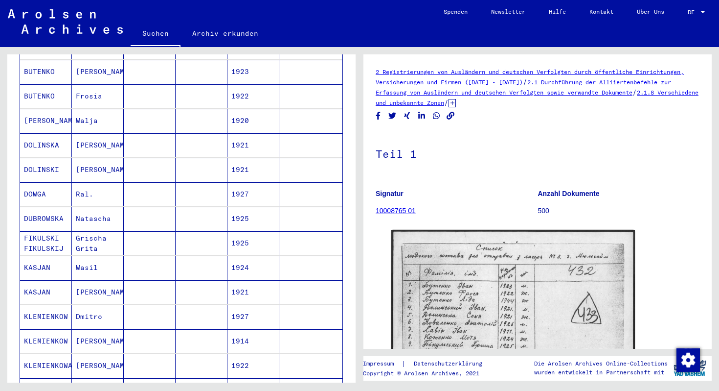
scroll to position [248, 0]
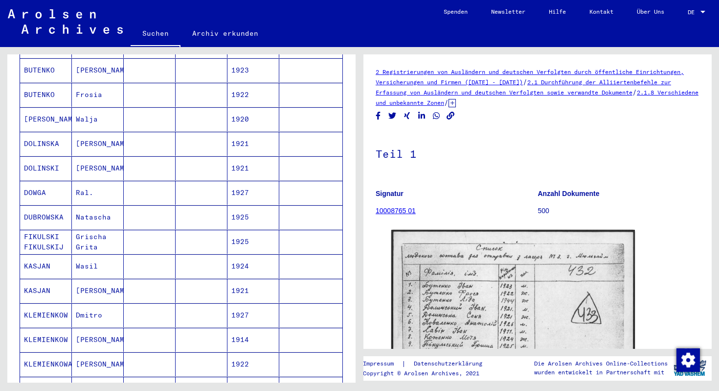
click at [30, 212] on mat-cell "DUBROWSKA" at bounding box center [46, 217] width 52 height 24
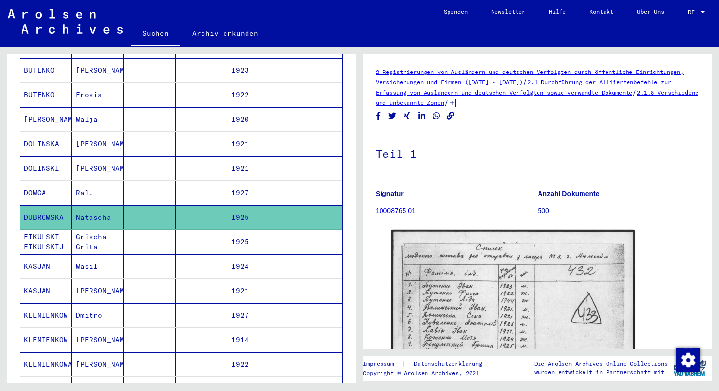
click at [237, 207] on mat-cell "1925" at bounding box center [254, 217] width 52 height 24
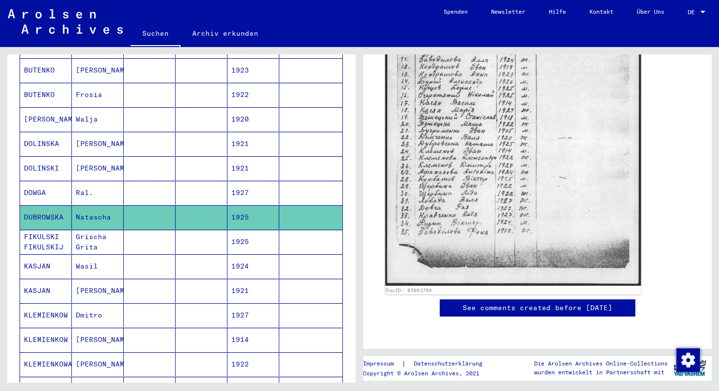
scroll to position [402, 0]
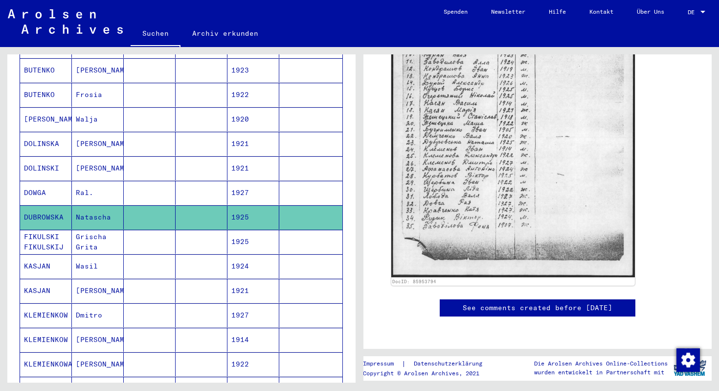
click at [492, 302] on link "See comments created before [DATE]" at bounding box center [538, 307] width 150 height 10
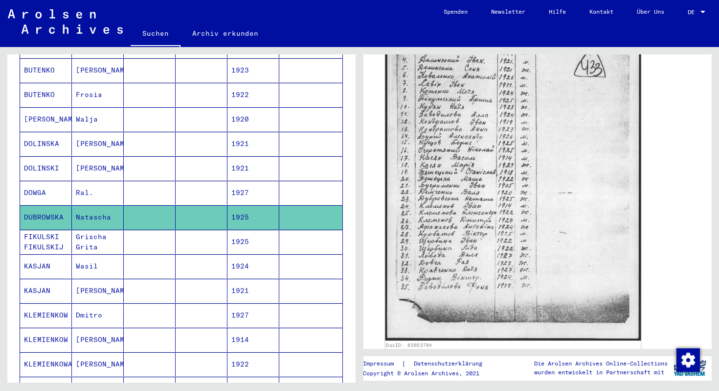
scroll to position [0, 0]
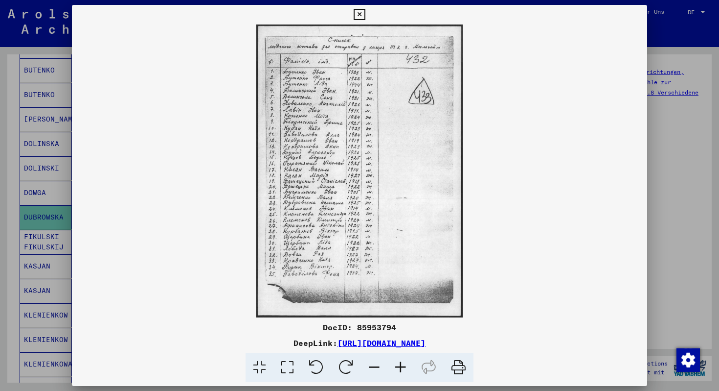
click at [679, 190] on div at bounding box center [359, 195] width 719 height 391
